Goal: Task Accomplishment & Management: Complete application form

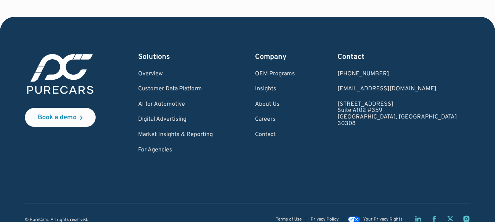
scroll to position [2242, 0]
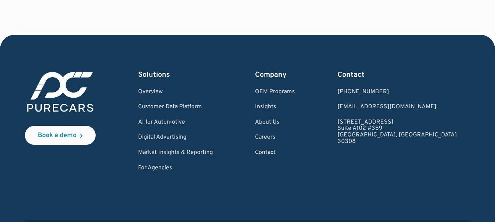
click at [293, 150] on link "Contact" at bounding box center [275, 153] width 40 height 7
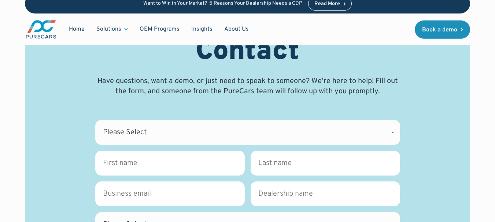
scroll to position [104, 0]
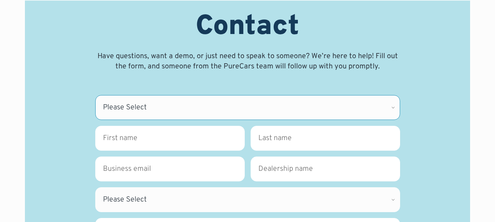
click at [153, 96] on select "Please Select CDK Support Sales Support Billing Press Other" at bounding box center [247, 107] width 305 height 25
select select "Sales"
click at [95, 95] on select "Please Select CDK Support Sales Support Billing Press Other" at bounding box center [247, 107] width 305 height 25
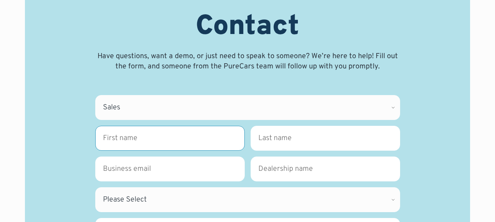
click at [151, 132] on input "First name *" at bounding box center [170, 138] width 150 height 25
type input "[PERSON_NAME]"
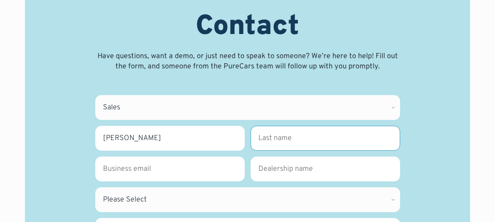
type input "[PERSON_NAME]"
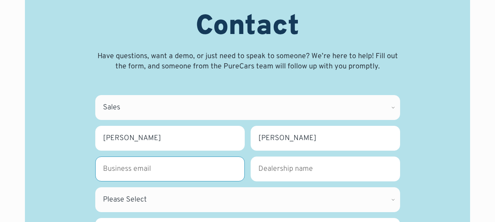
type input "[PERSON_NAME][EMAIL_ADDRESS][DOMAIN_NAME]"
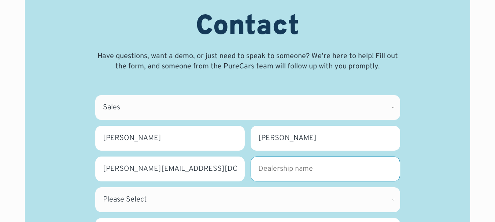
type input "[DOMAIN_NAME]"
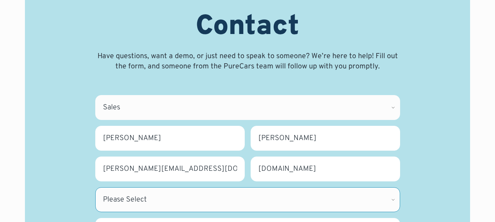
select select "DE"
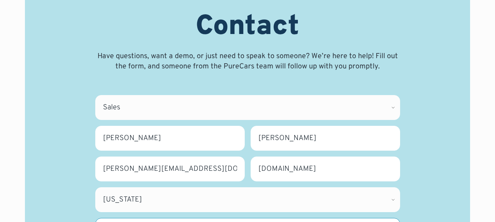
type input "13026481164"
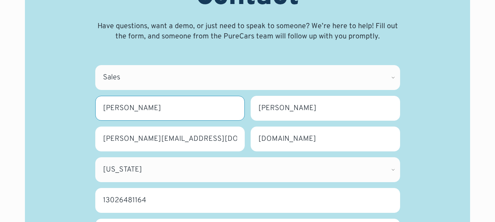
scroll to position [214, 0]
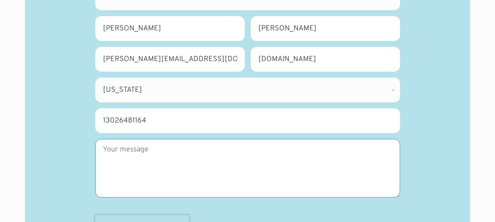
click at [147, 139] on textarea "Message" at bounding box center [247, 168] width 305 height 59
paste textarea "Hi, We supply verified contact lists of New and Used Car Dealers across the [GE…"
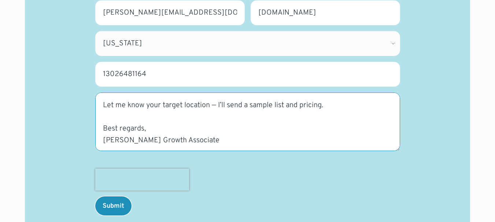
scroll to position [287, 0]
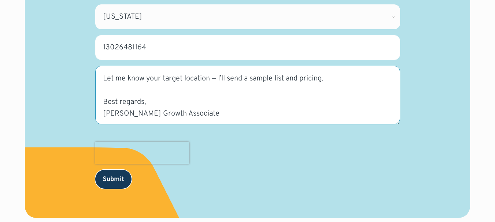
type textarea "Hi, We supply verified contact lists of New and Used Car Dealers across the [GE…"
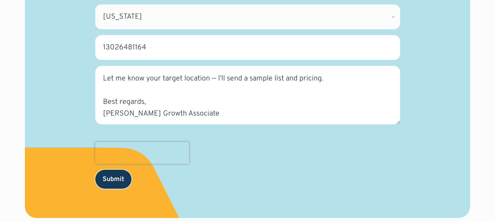
click at [104, 170] on input "Submit" at bounding box center [113, 179] width 36 height 19
click at [115, 170] on input "Submit" at bounding box center [113, 179] width 36 height 19
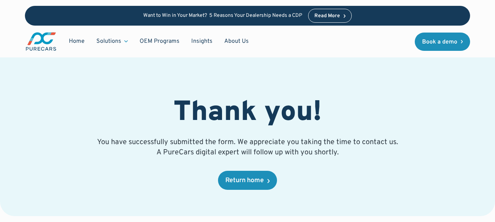
drag, startPoint x: 19, startPoint y: 115, endPoint x: 155, endPoint y: 80, distance: 141.1
click at [20, 116] on div "Thank you! You have successfully submitted the form. We appreciate you taking t…" at bounding box center [247, 116] width 495 height 202
